Goal: Information Seeking & Learning: Learn about a topic

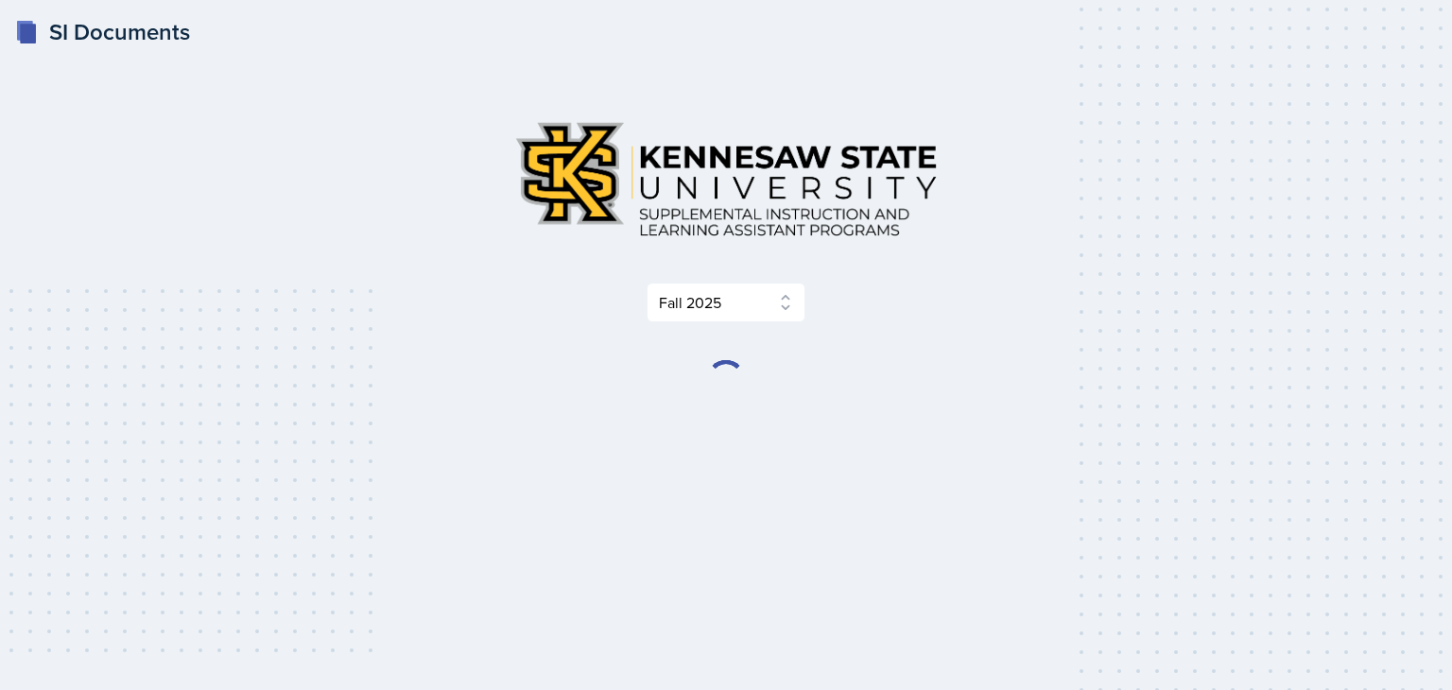
select select "2bed604d-1099-4043-b1bc-2365e8740244"
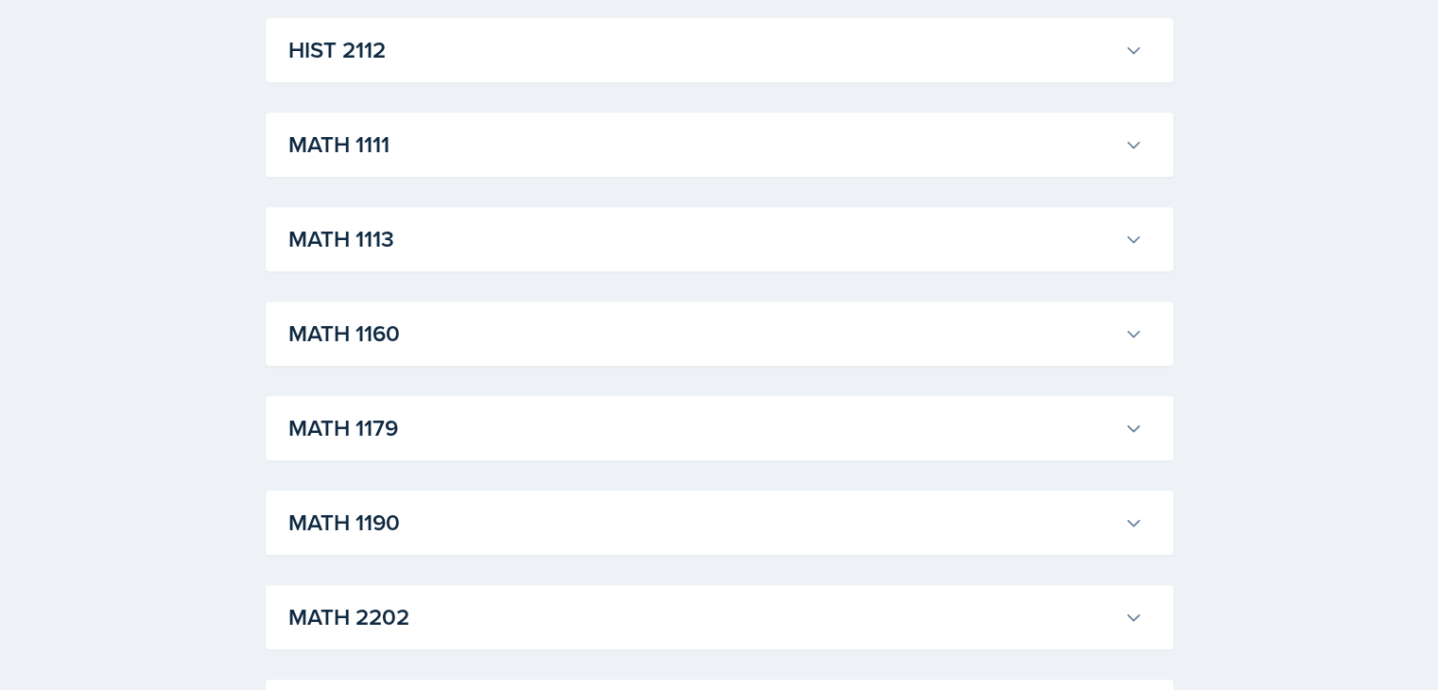
scroll to position [1698, 0]
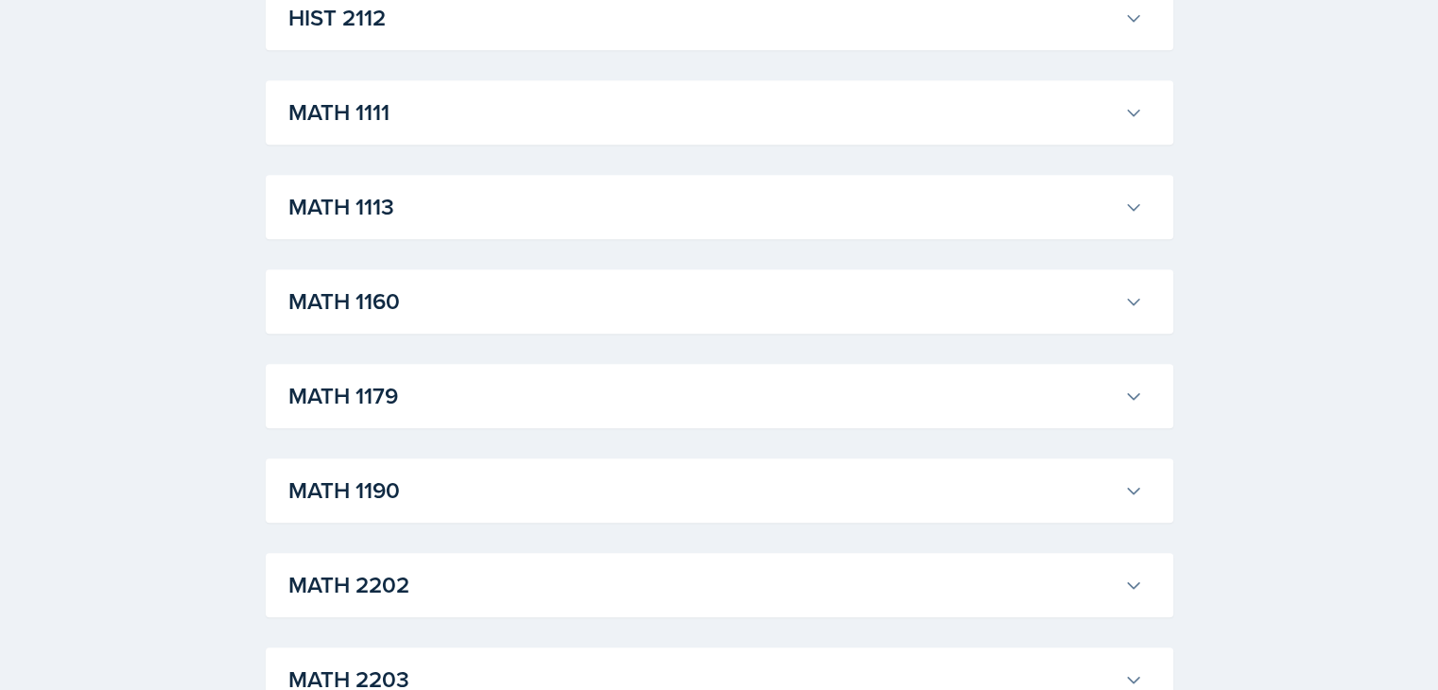
click at [1131, 492] on icon at bounding box center [1133, 492] width 11 height 6
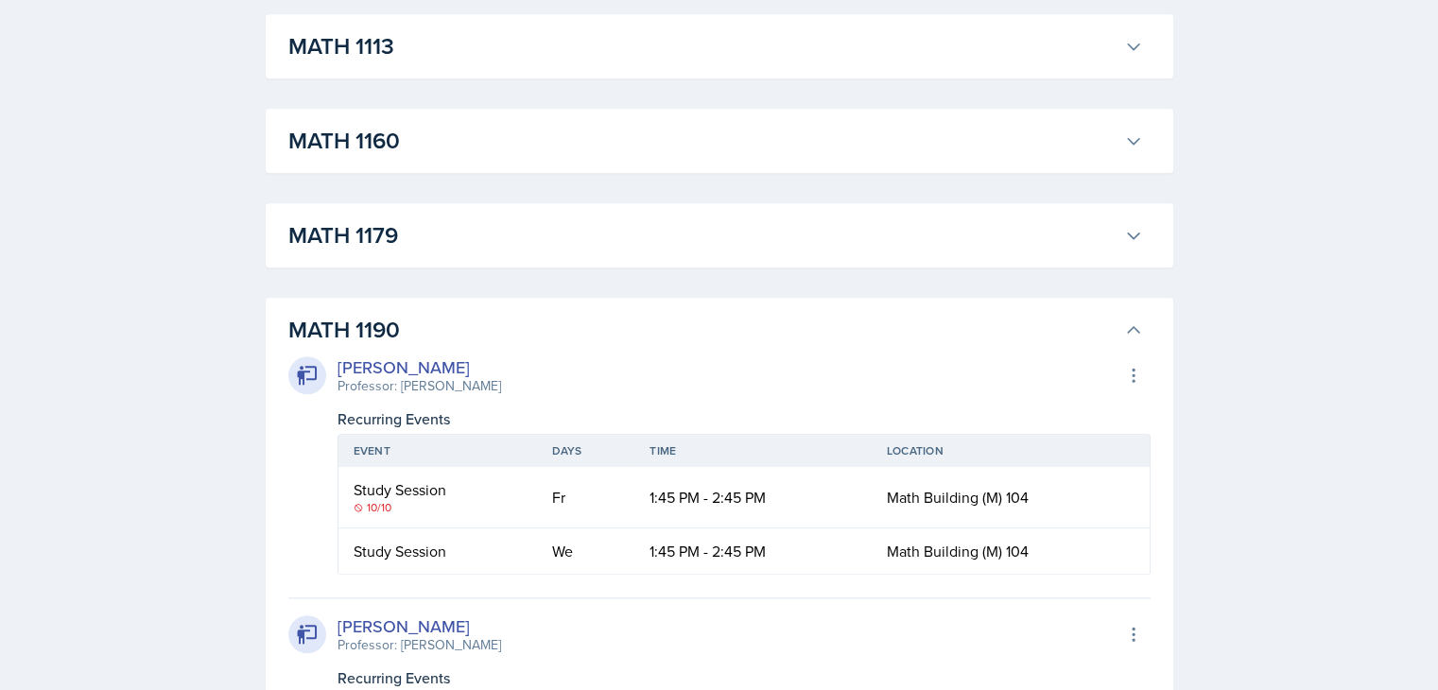
scroll to position [1905, 0]
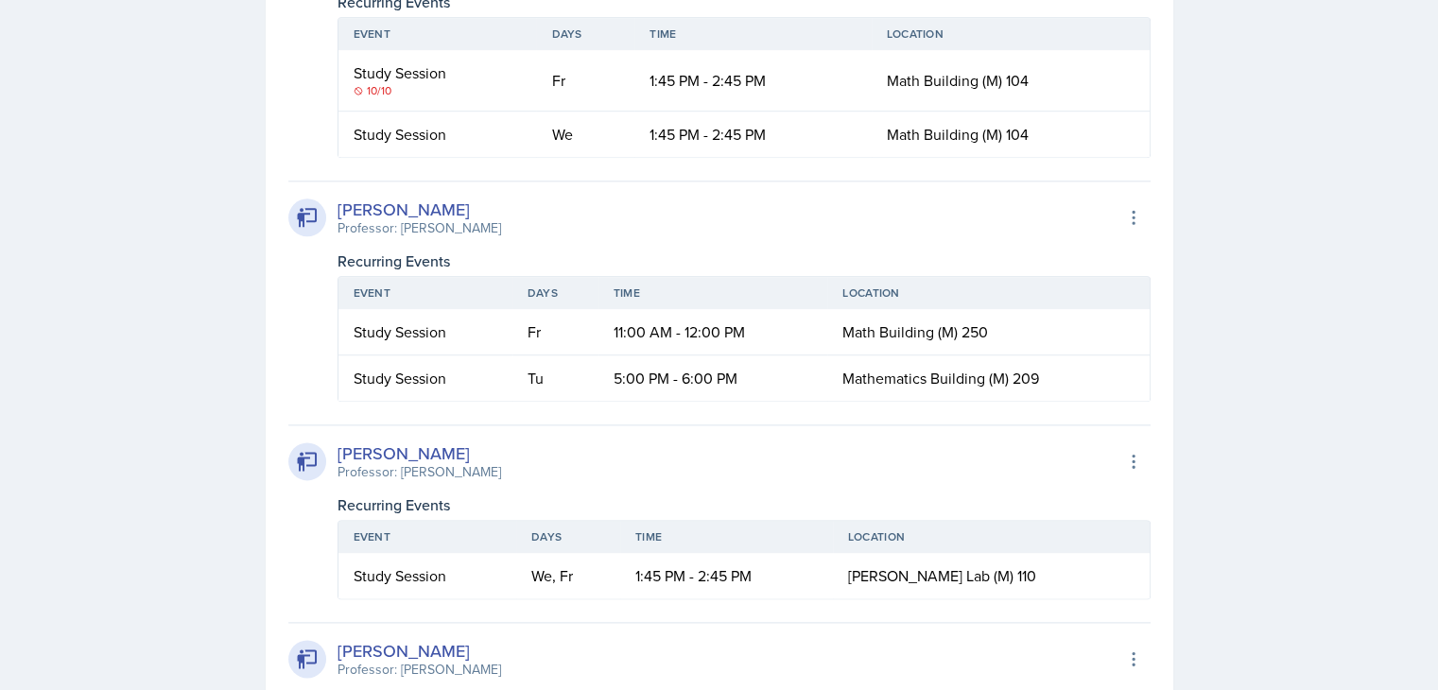
scroll to position [2276, 0]
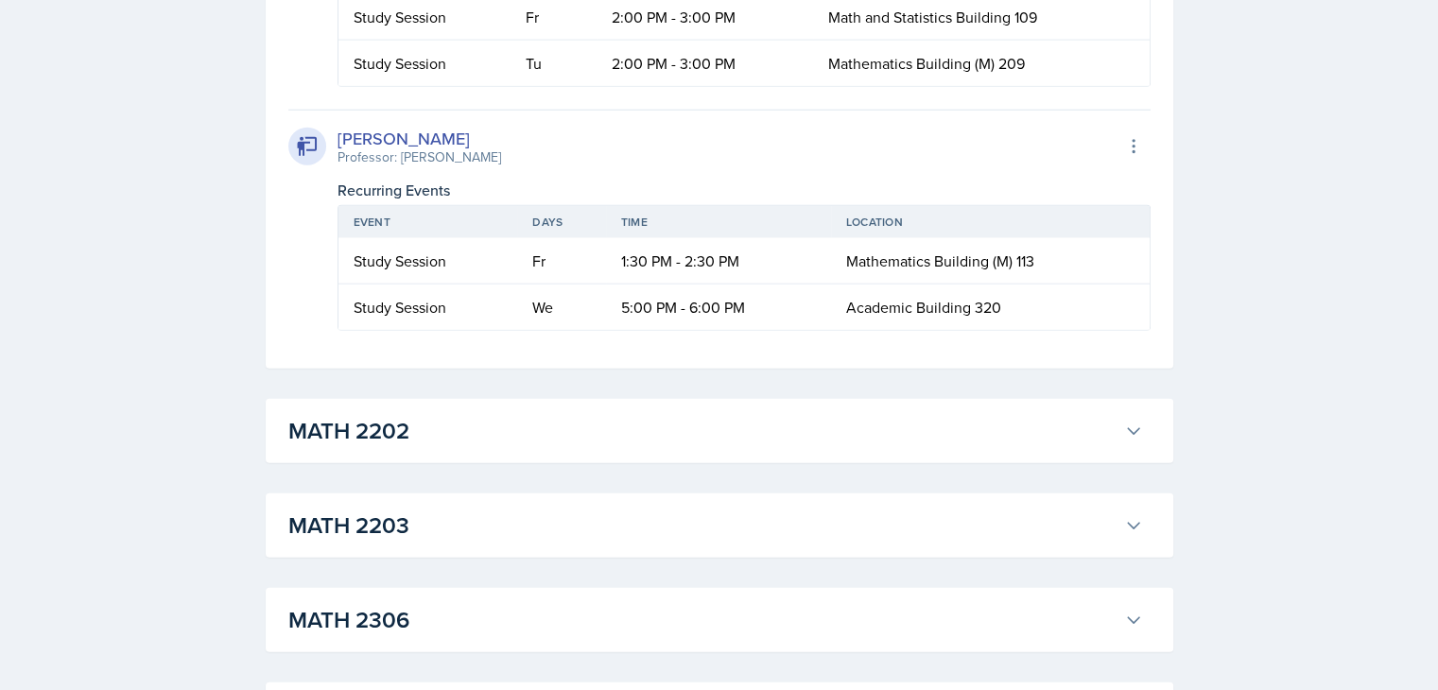
scroll to position [4828, 0]
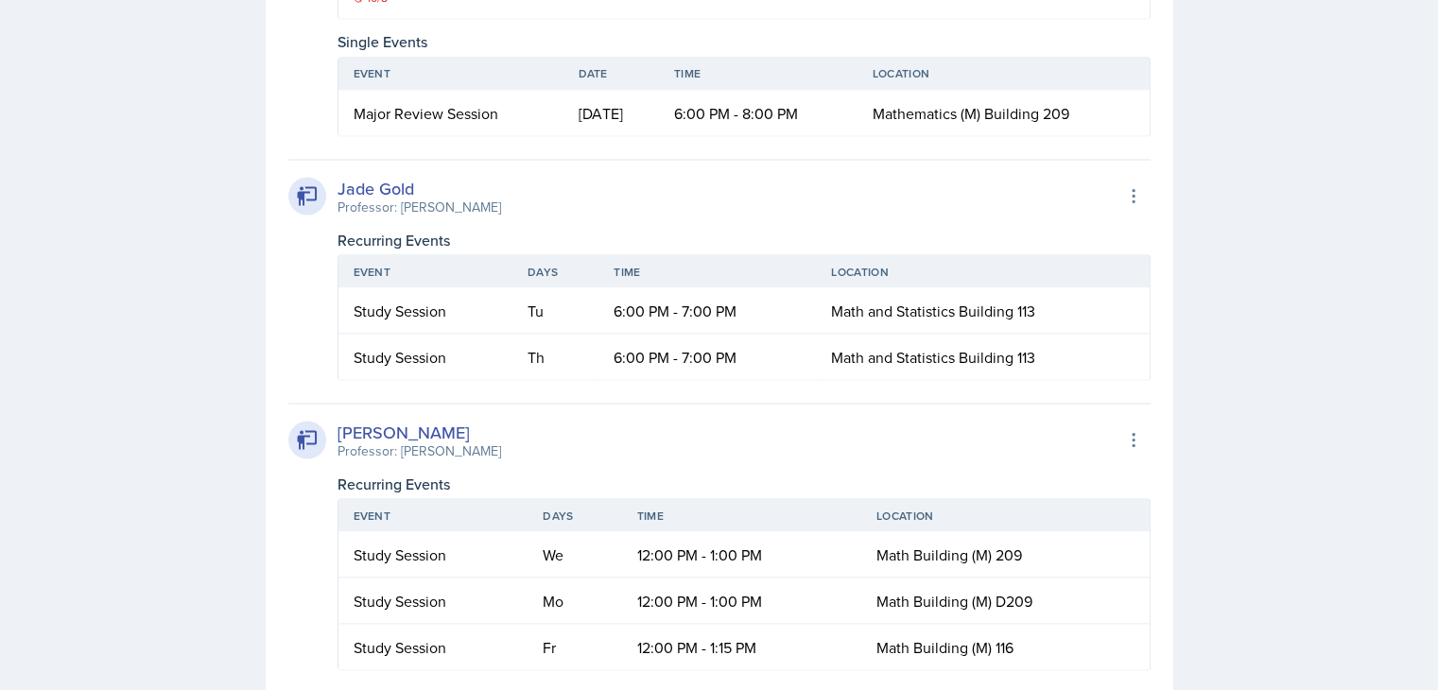
scroll to position [3507, 0]
click at [688, 378] on td "6:00 PM - 7:00 PM" at bounding box center [706, 355] width 217 height 45
click at [721, 378] on td "6:00 PM - 7:00 PM" at bounding box center [706, 355] width 217 height 45
click at [430, 378] on td "Study Session" at bounding box center [425, 355] width 175 height 45
click at [1136, 212] on button at bounding box center [1133, 195] width 34 height 34
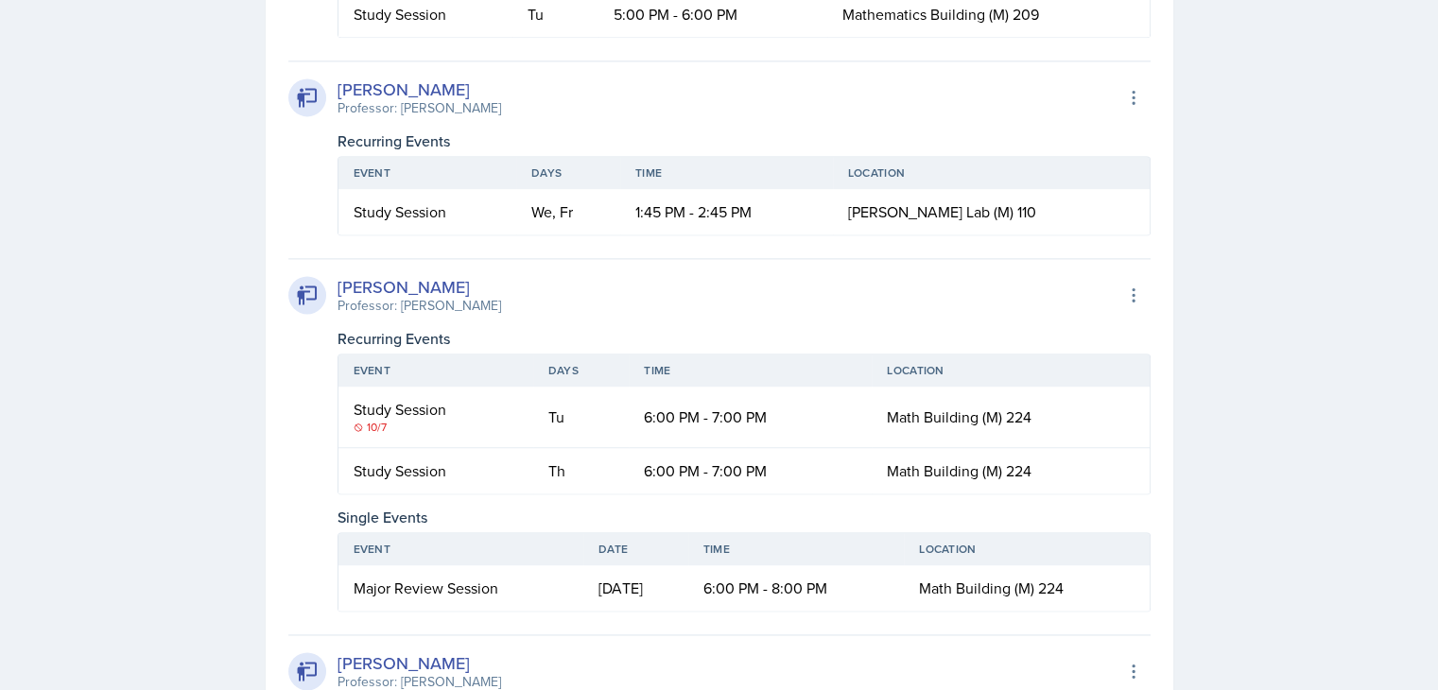
scroll to position [2601, 0]
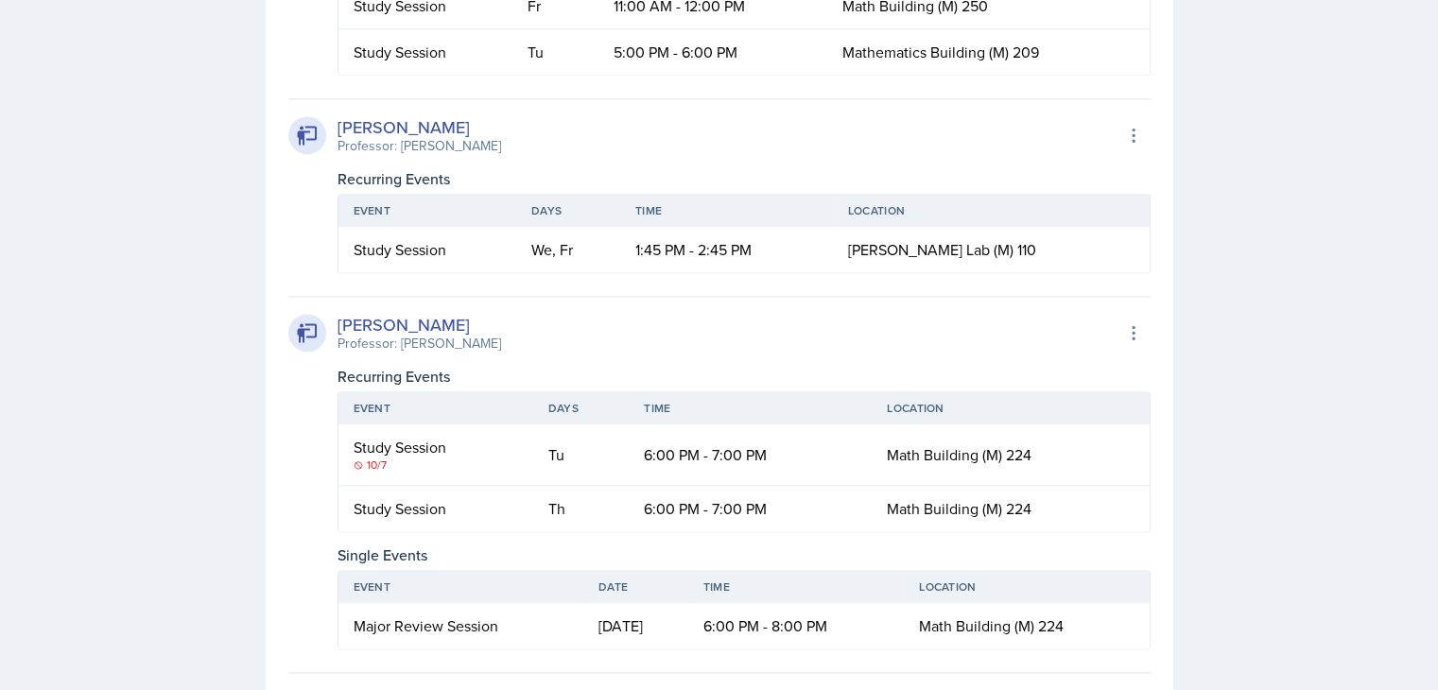
click at [1198, 271] on div "Select Semester Fall 2025 Summer 2025 Spring 2025 Fall 2024 Summer 2024 Spring …" at bounding box center [719, 574] width 968 height 6260
click at [1230, 253] on div "SI Documents Select Semester Fall 2025 Summer 2025 Spring 2025 Fall 2024 Summer…" at bounding box center [719, 574] width 1438 height 6351
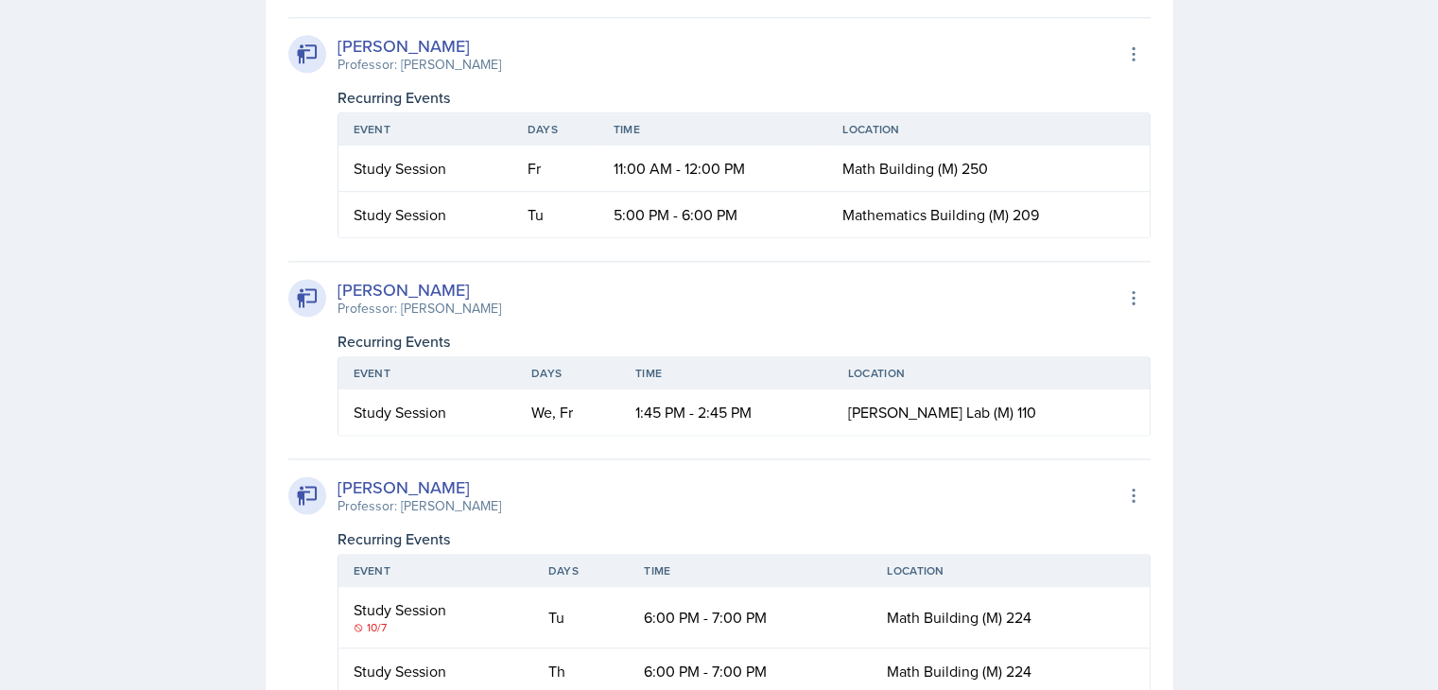
scroll to position [2406, 0]
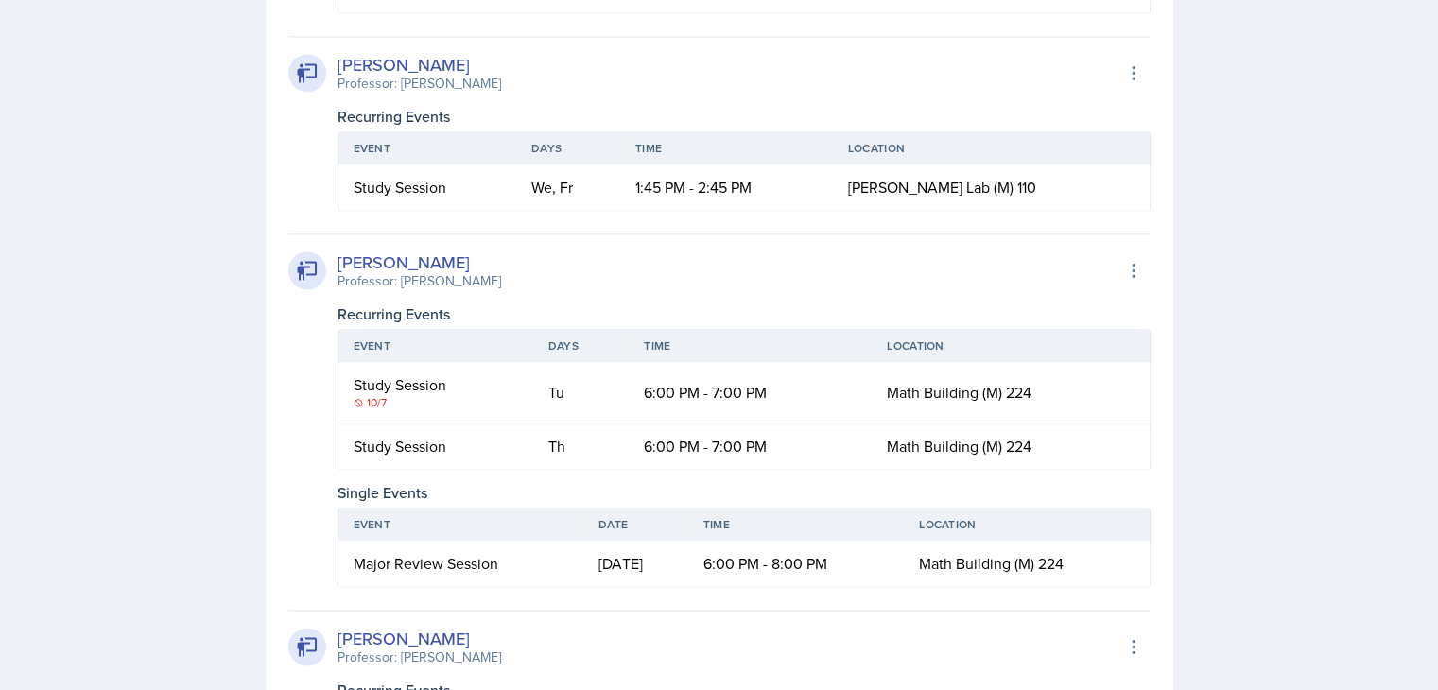
scroll to position [2662, 0]
click at [1281, 434] on div "SI Documents Select Semester Fall 2025 Summer 2025 Spring 2025 Fall 2024 Summer…" at bounding box center [719, 513] width 1438 height 6351
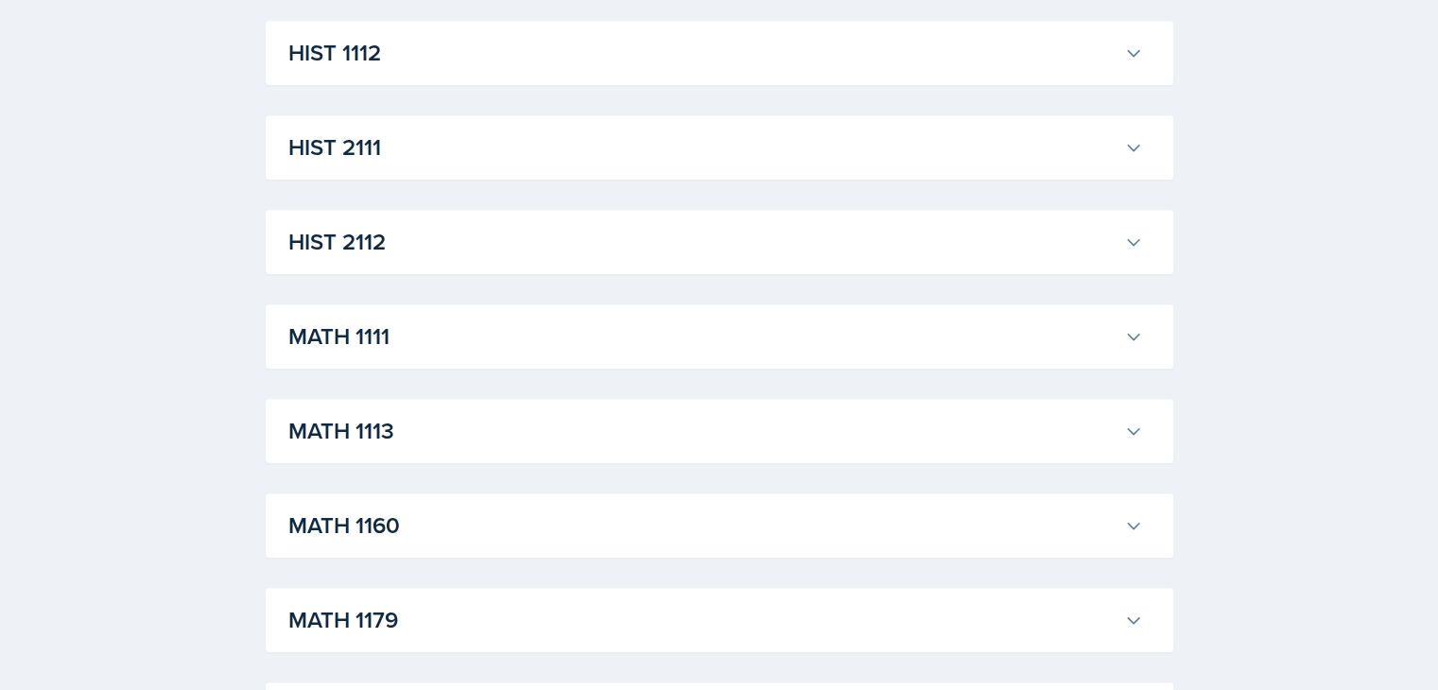
scroll to position [1577, 0]
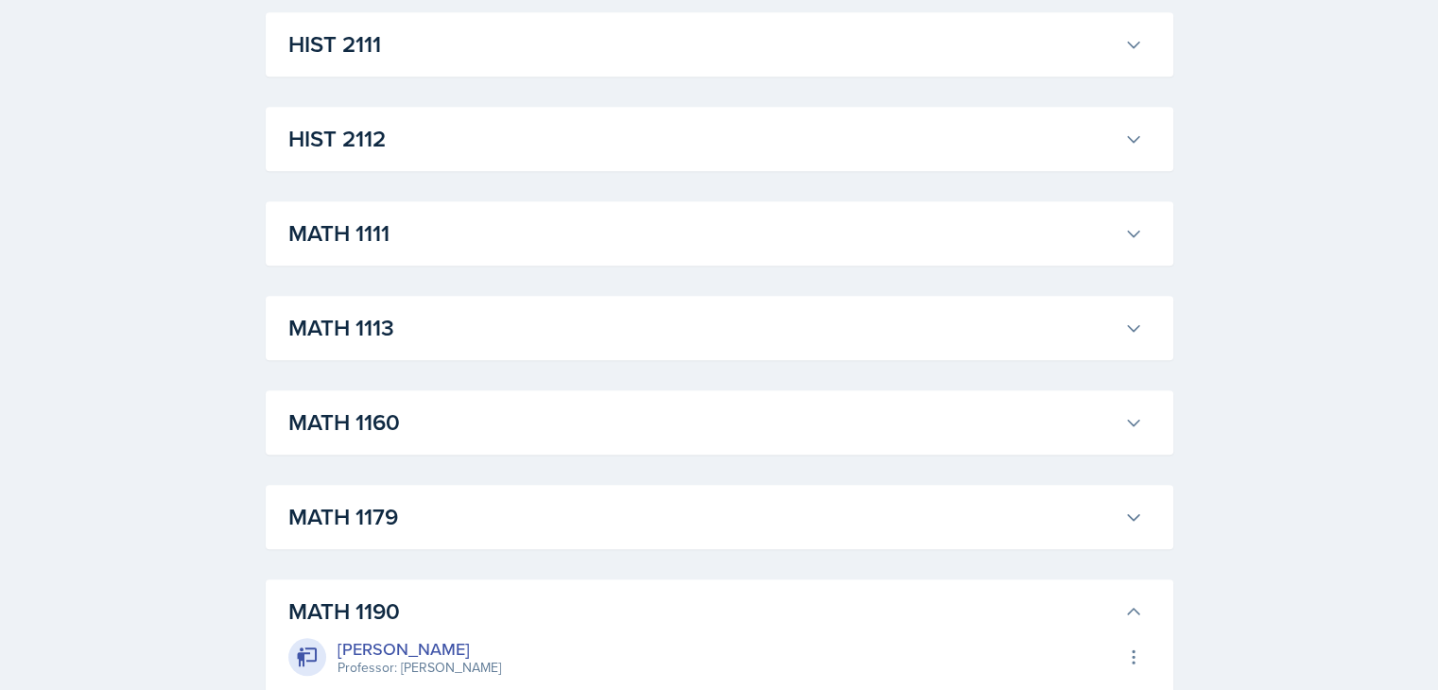
click at [1068, 342] on h3 "MATH 1113" at bounding box center [702, 328] width 828 height 34
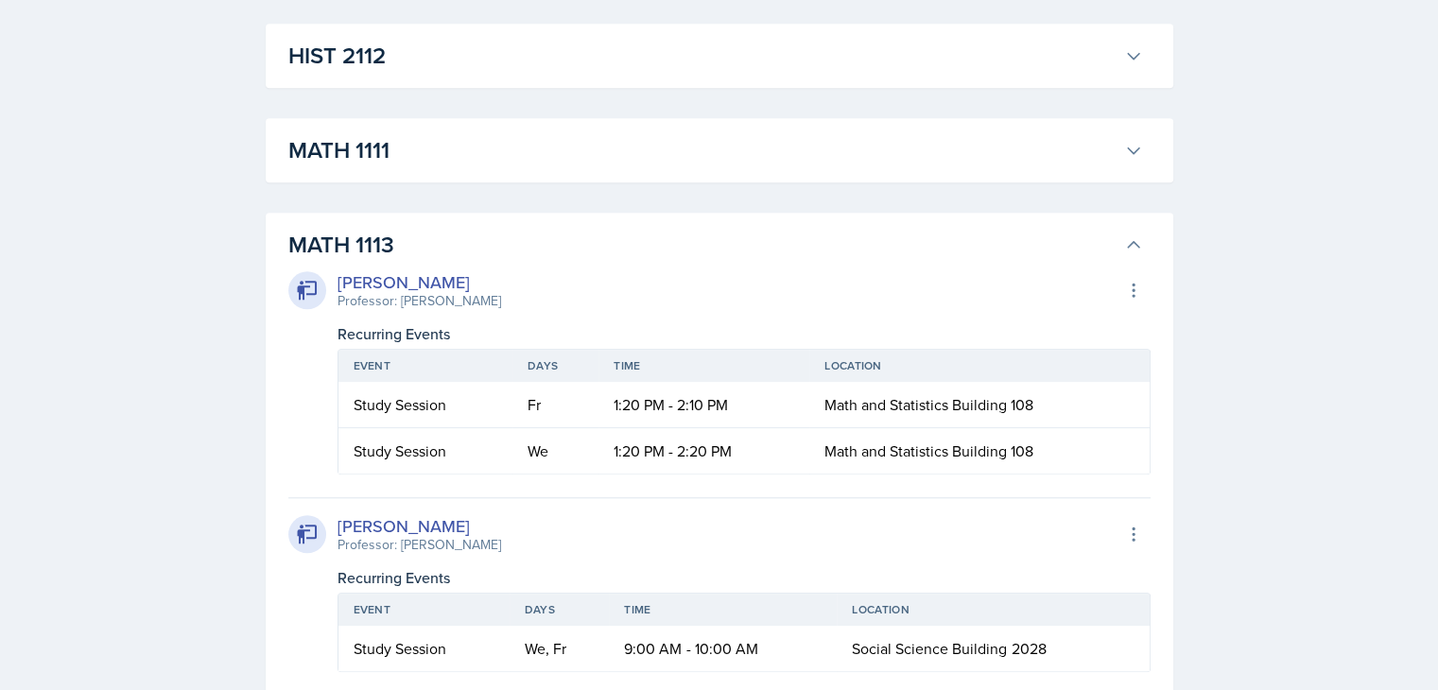
click at [1125, 230] on button "MATH 1113" at bounding box center [716, 245] width 862 height 42
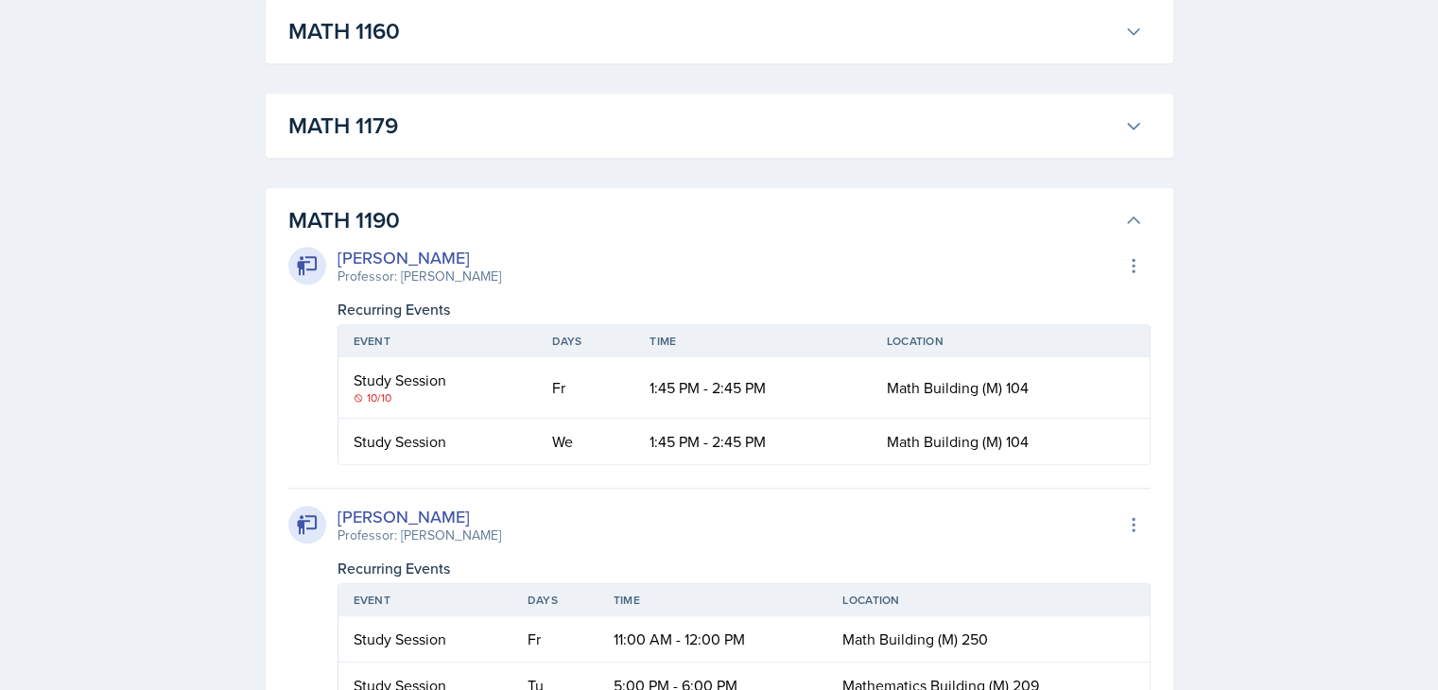
scroll to position [1970, 0]
click at [1012, 437] on span "Math Building (M) 104" at bounding box center [958, 439] width 142 height 21
click at [1011, 441] on span "Math Building (M) 104" at bounding box center [958, 439] width 142 height 21
click at [1000, 440] on span "Math Building (M) 104" at bounding box center [958, 439] width 142 height 21
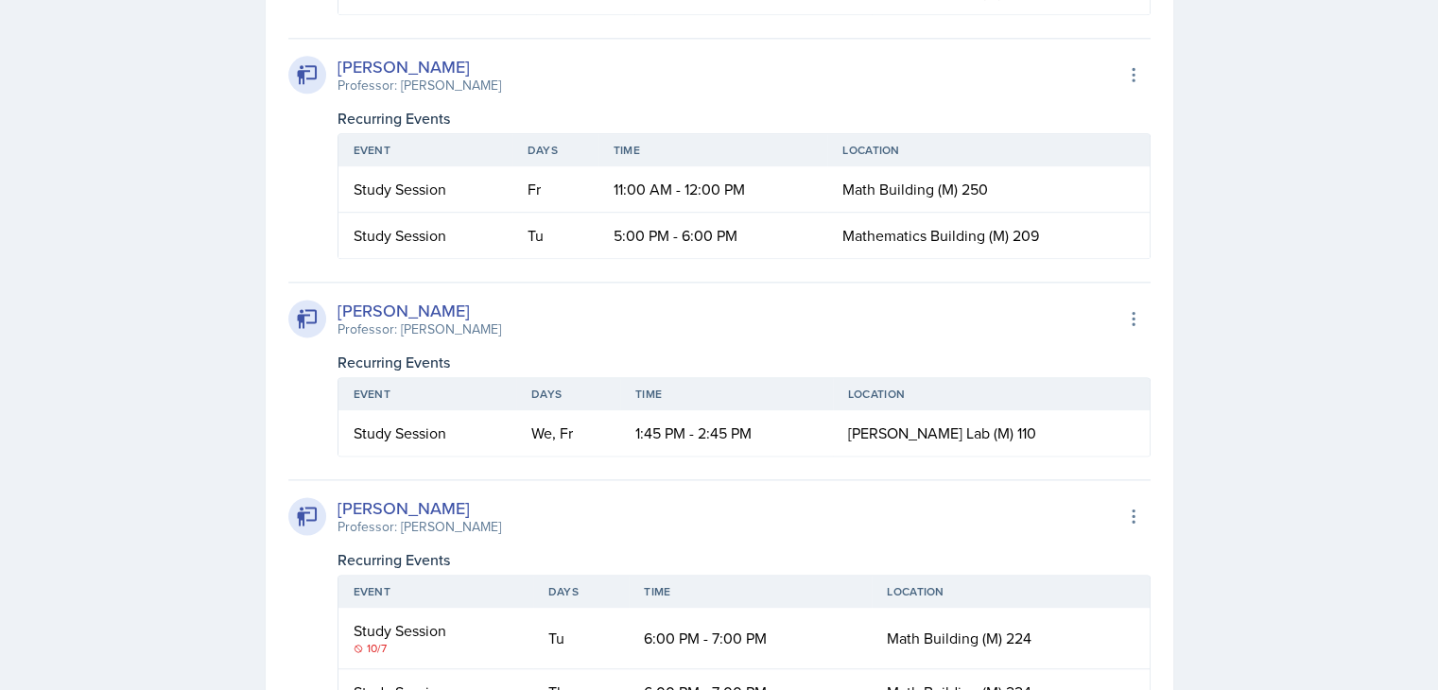
scroll to position [2419, 0]
